Goal: Use online tool/utility: Utilize a website feature to perform a specific function

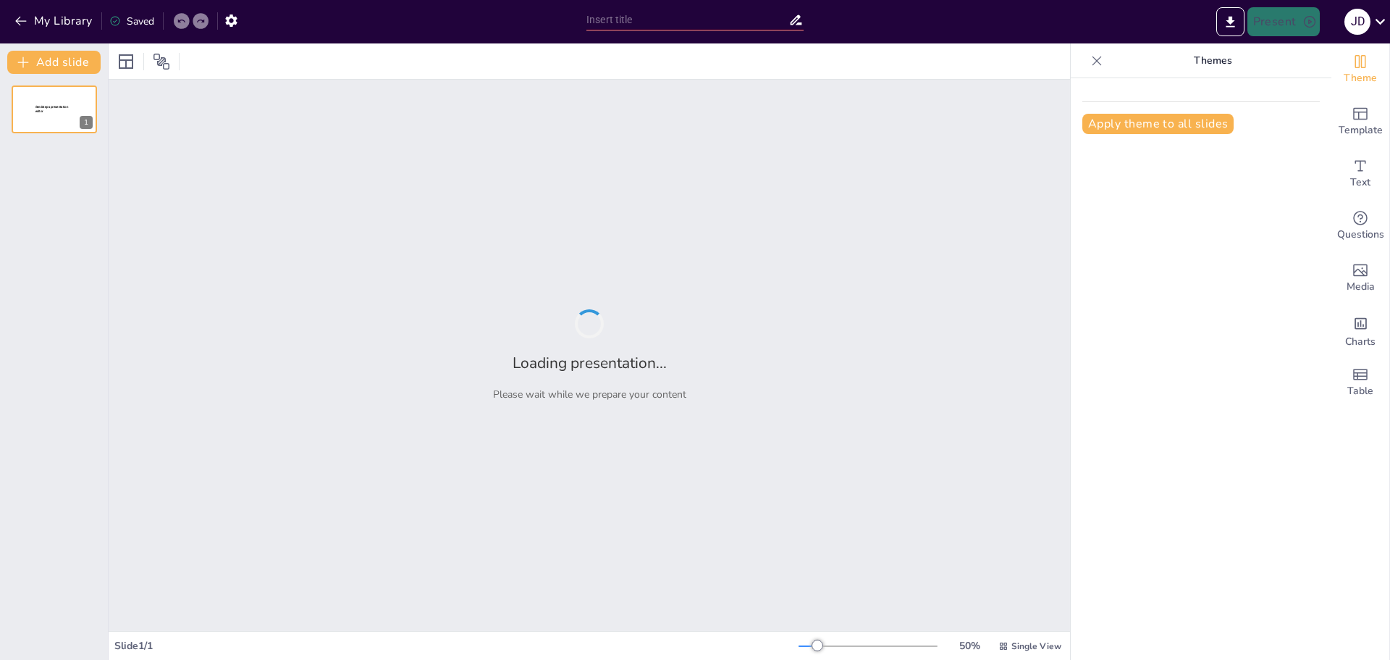
type input "New Sendsteps"
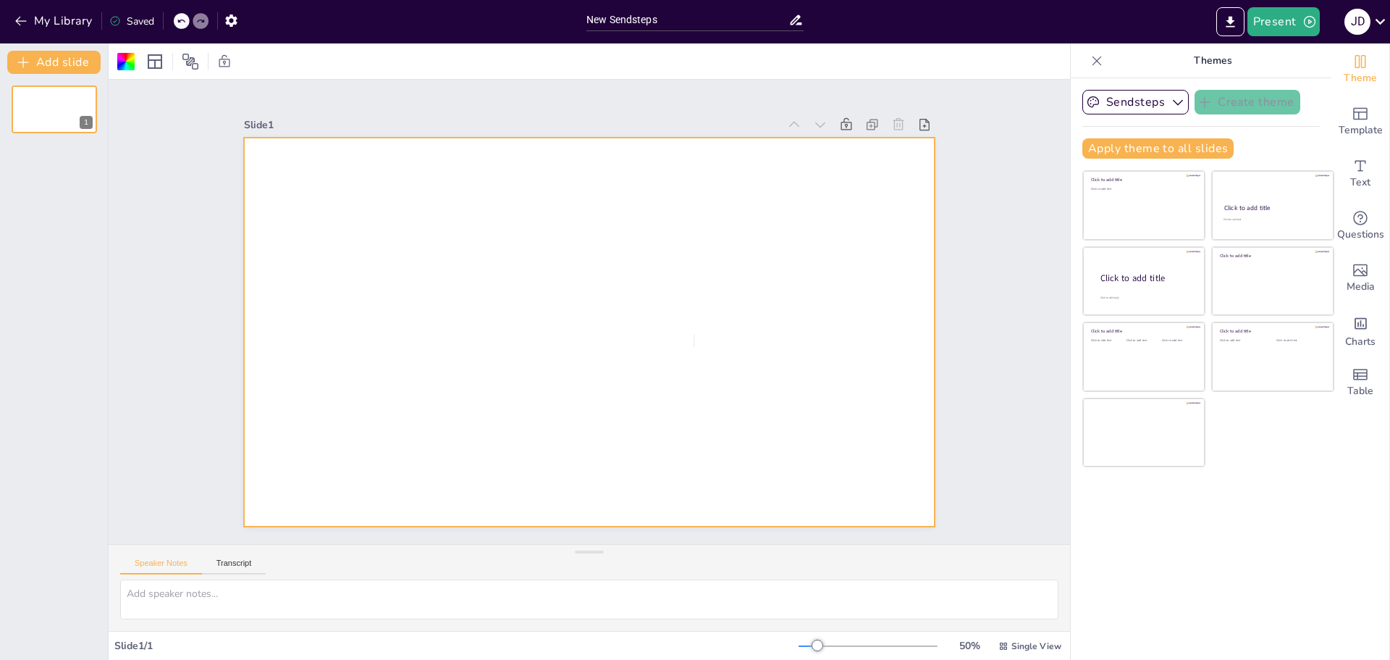
click at [695, 336] on div at bounding box center [584, 332] width 757 height 524
click at [695, 336] on div at bounding box center [587, 331] width 728 height 459
click at [49, 56] on button "Add slide" at bounding box center [53, 62] width 93 height 23
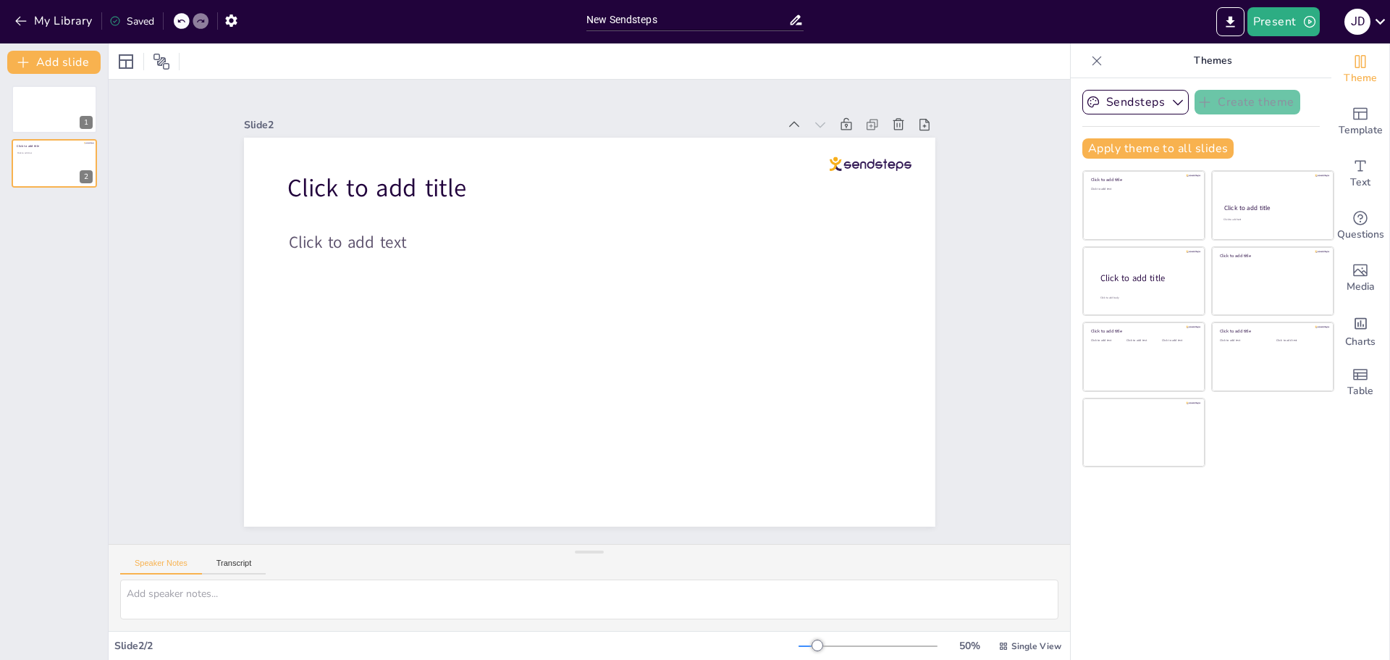
click at [151, 22] on div "Saved" at bounding box center [131, 21] width 45 height 14
click at [705, 36] on div "New Sendsteps" at bounding box center [695, 18] width 232 height 36
click at [799, 15] on icon at bounding box center [796, 19] width 15 height 15
click at [1300, 9] on button "Present" at bounding box center [1284, 21] width 72 height 29
click at [1267, 78] on li "Presentación del juego" at bounding box center [1320, 88] width 144 height 23
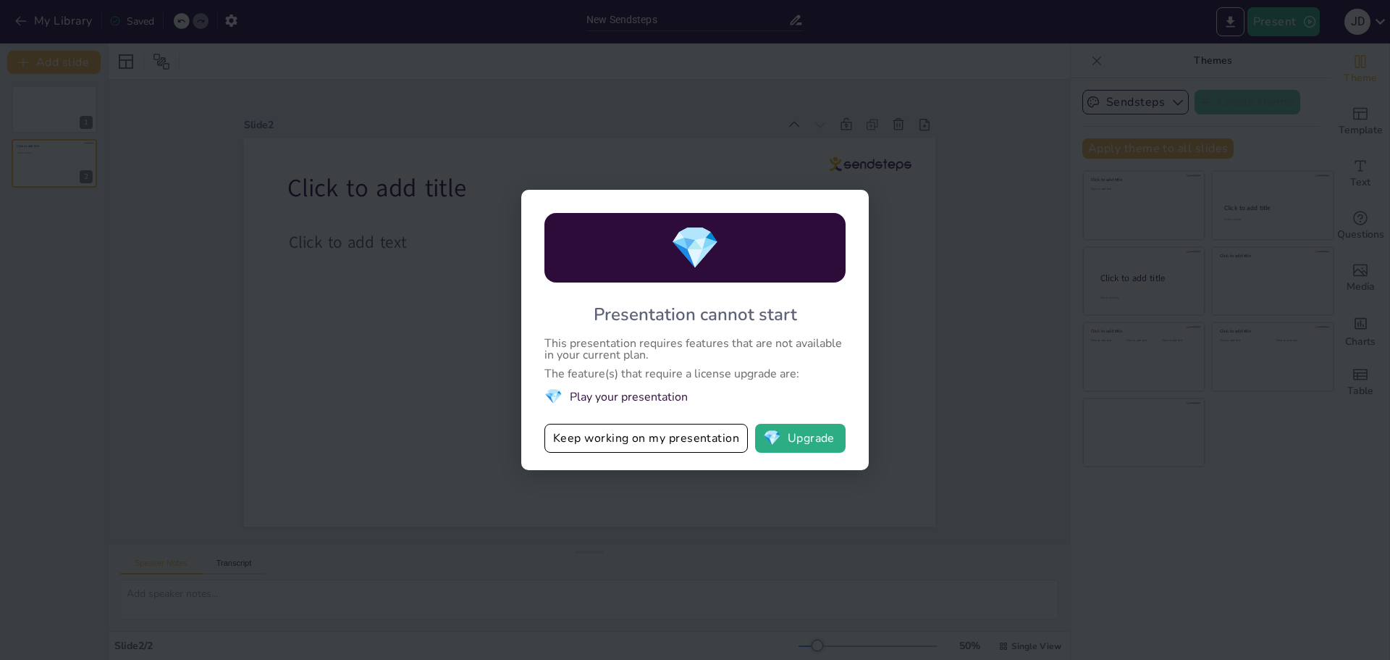
click at [909, 159] on div "💎 Presentation cannot start This presentation requires features that are not av…" at bounding box center [695, 330] width 1390 height 660
click at [686, 413] on div "💎 Presentation cannot start This presentation requires features that are not av…" at bounding box center [695, 330] width 348 height 280
click at [687, 437] on button "Keep working on my presentation" at bounding box center [646, 438] width 203 height 29
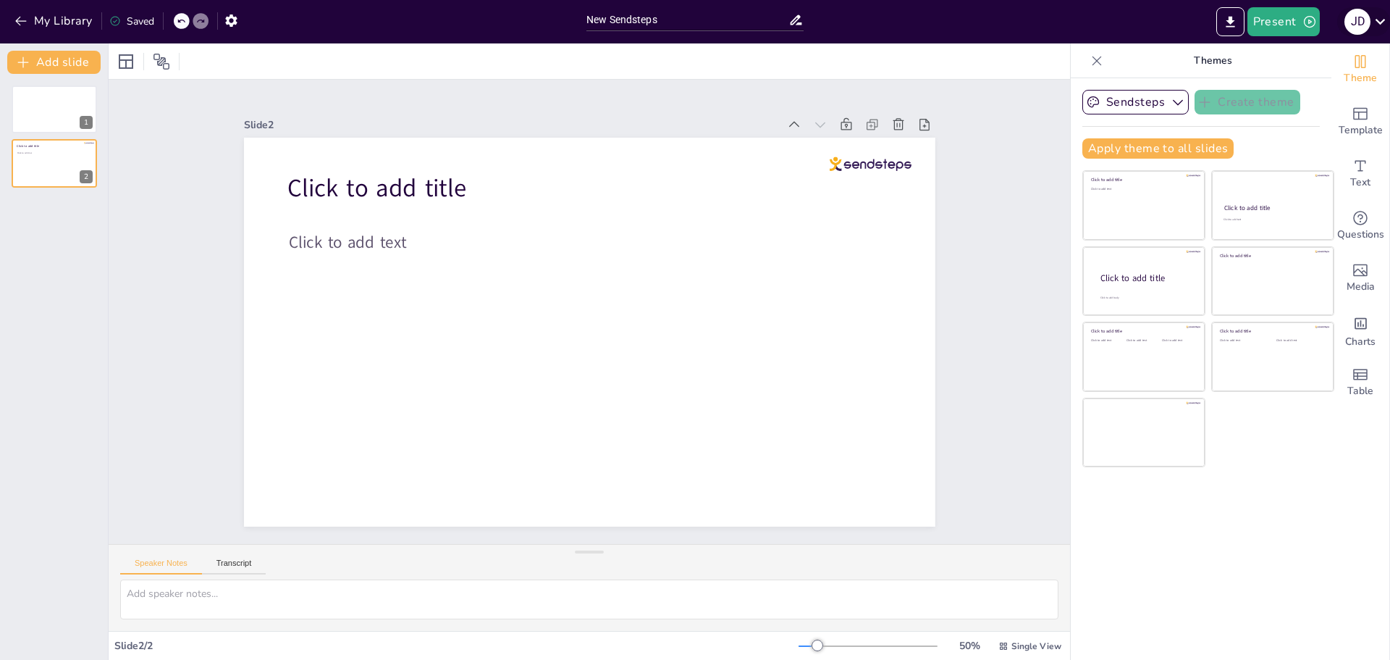
click at [1384, 18] on icon at bounding box center [1381, 22] width 20 height 20
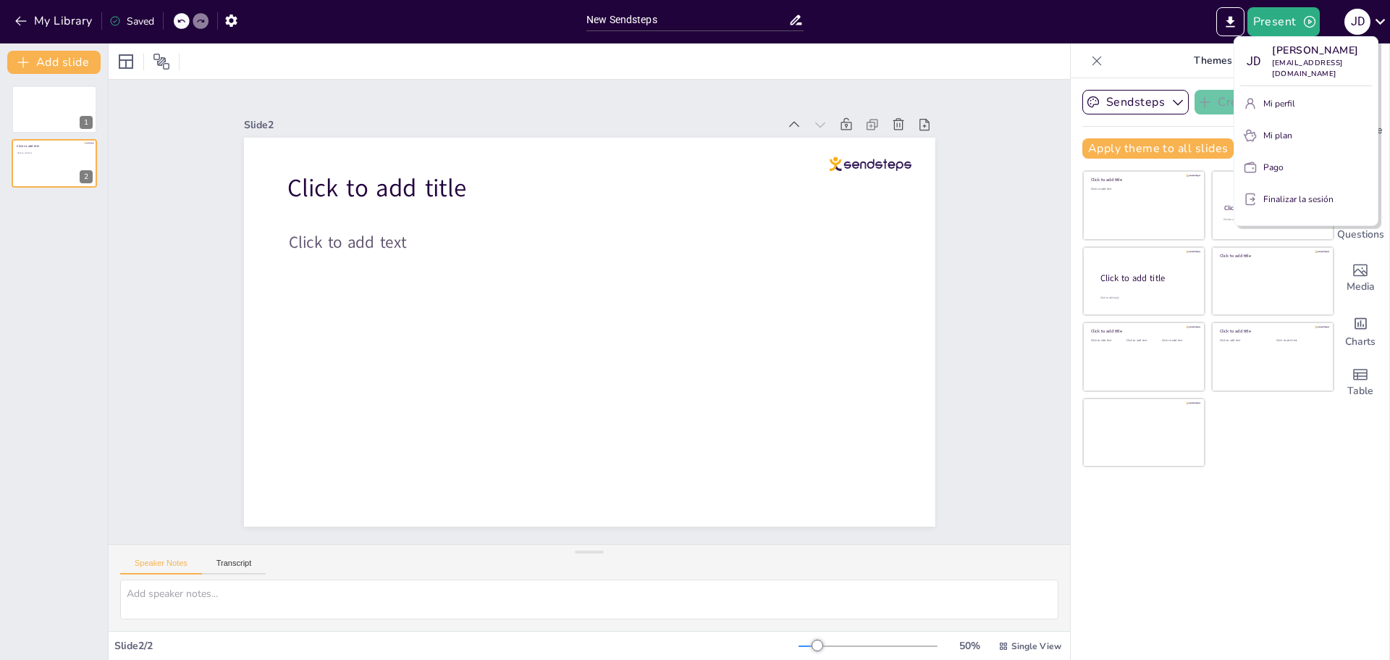
click at [1365, 34] on div at bounding box center [695, 330] width 1390 height 660
